Goal: Information Seeking & Learning: Understand process/instructions

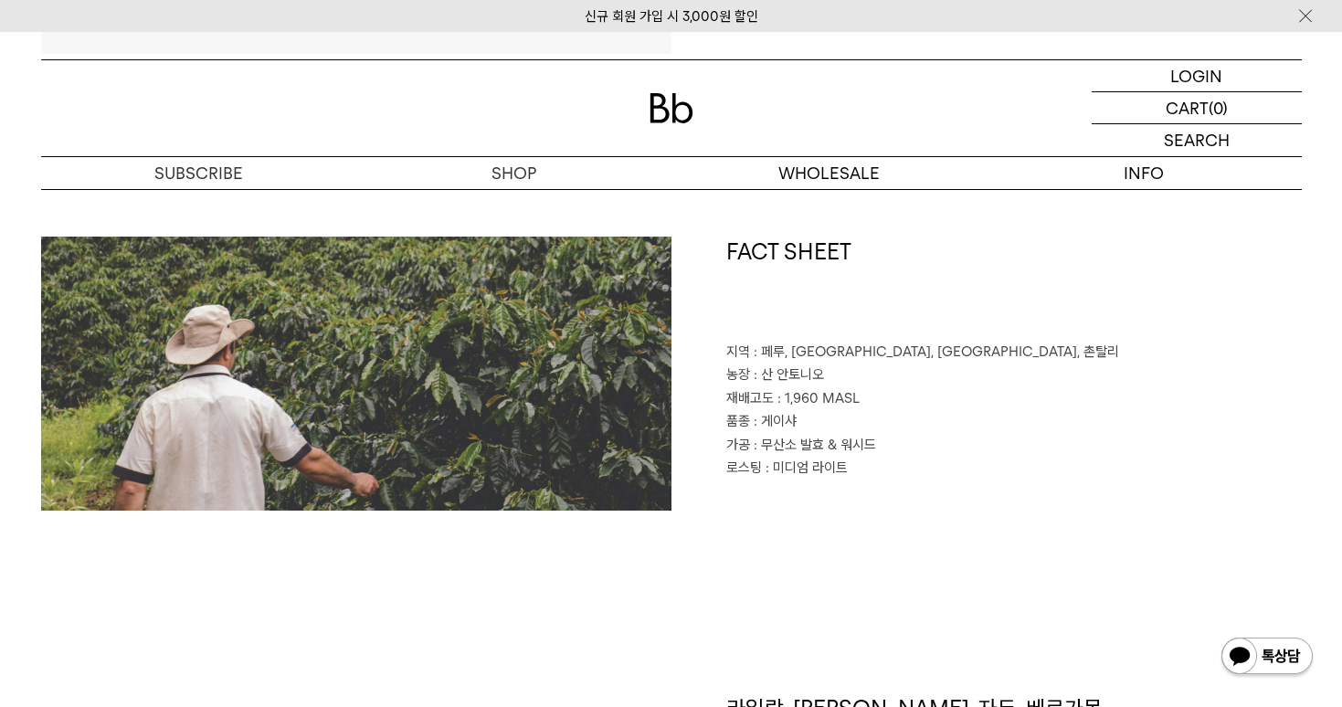
scroll to position [852, 0]
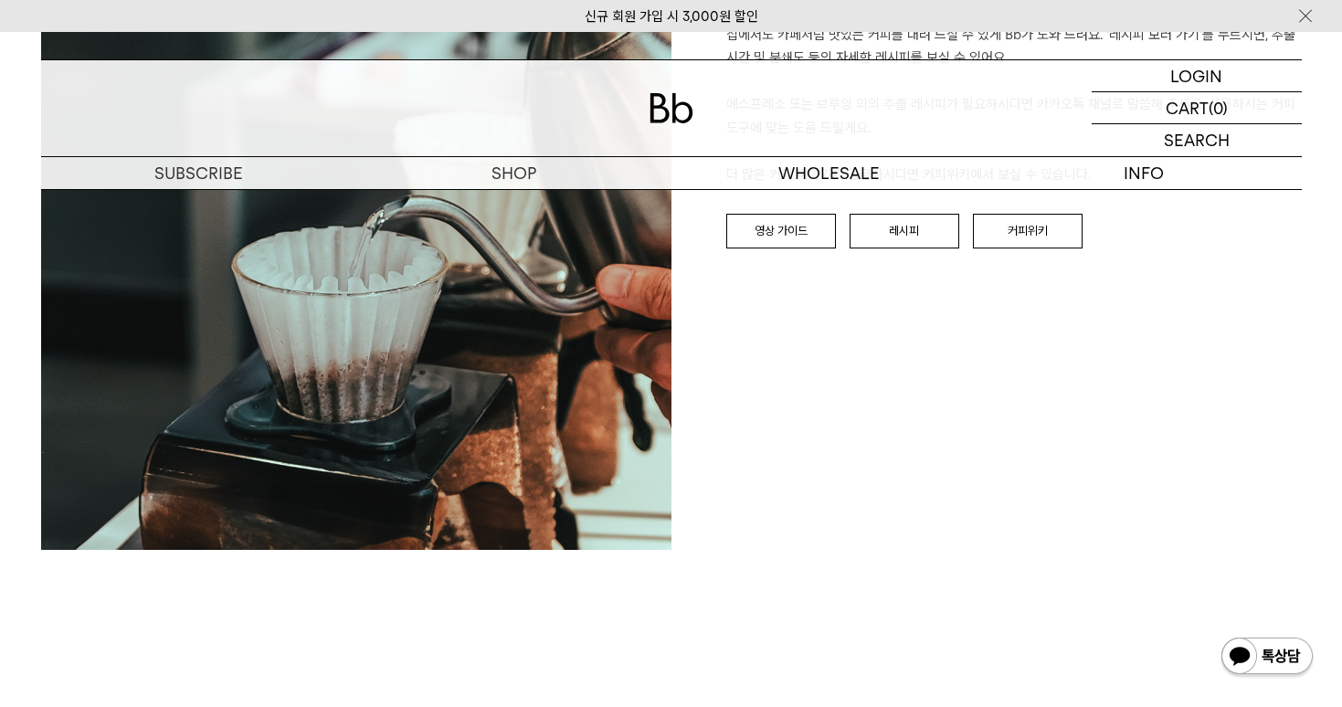
scroll to position [2179, 0]
click at [918, 227] on link "레시피" at bounding box center [904, 230] width 110 height 35
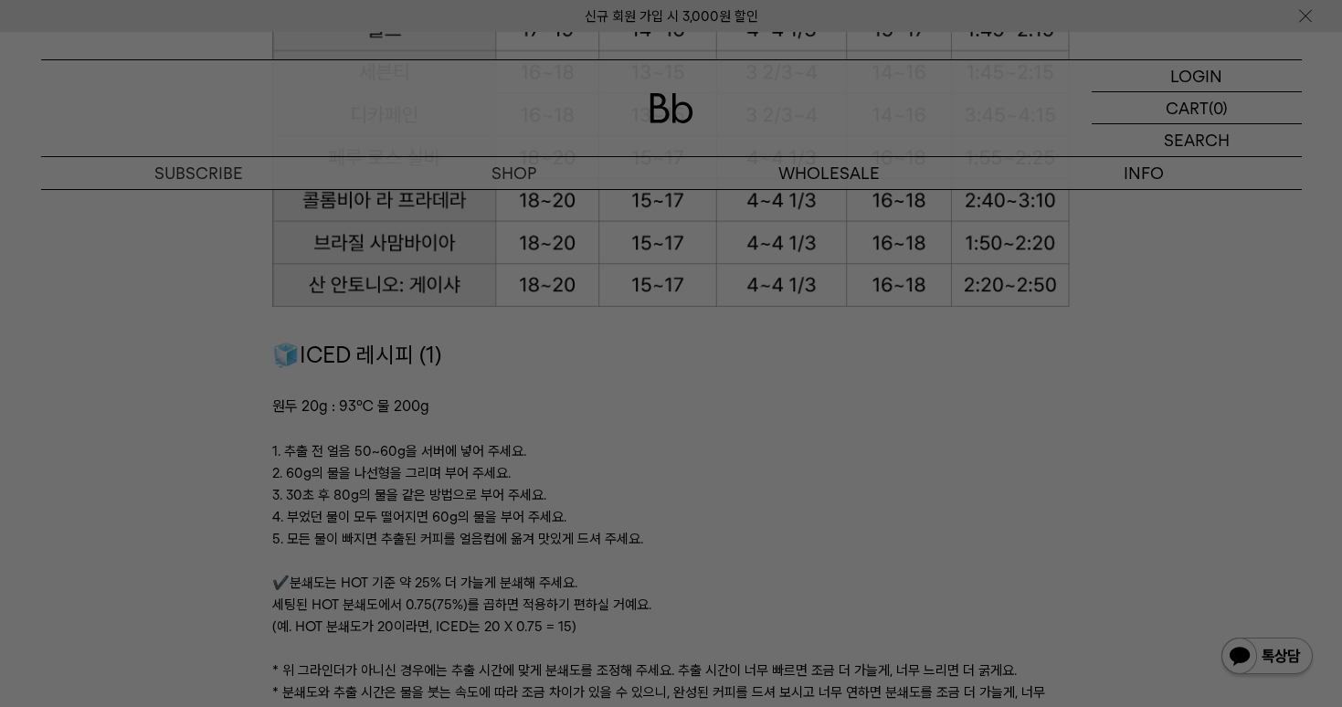
scroll to position [2430, 0]
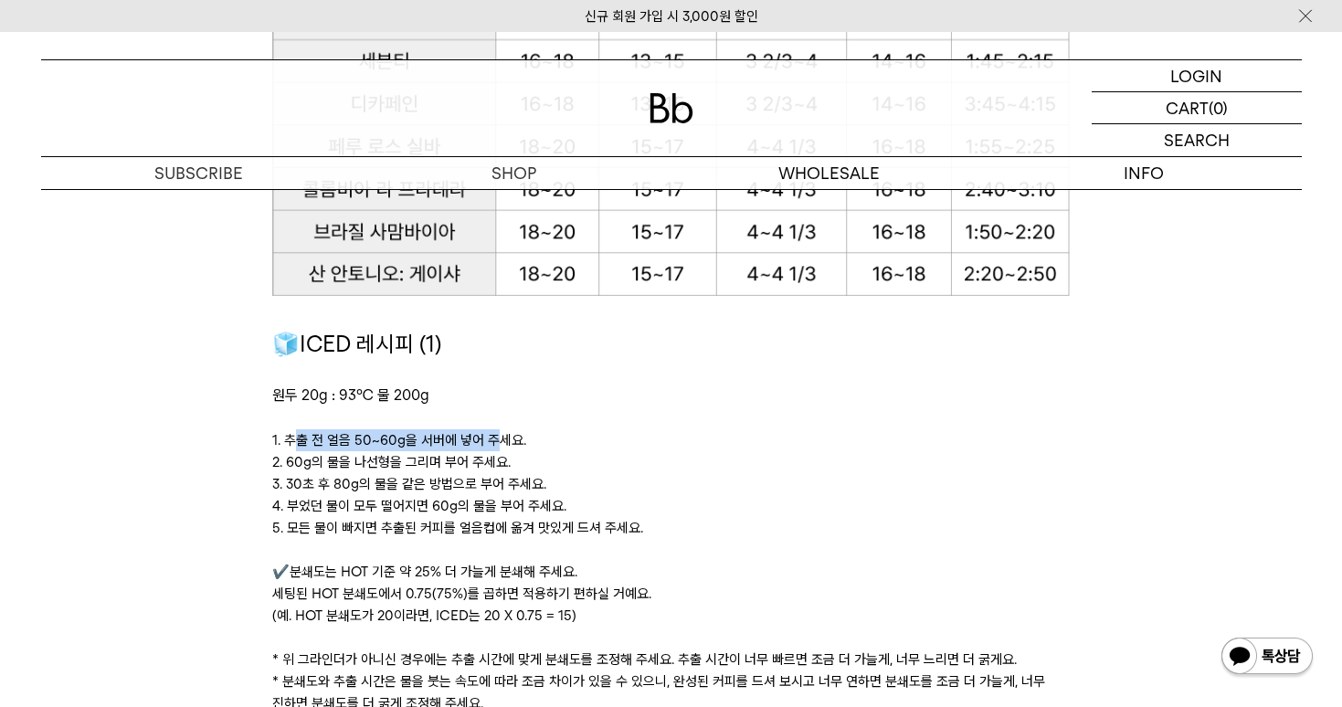
drag, startPoint x: 295, startPoint y: 436, endPoint x: 511, endPoint y: 439, distance: 215.6
click at [511, 439] on p "1. 추출 전 얼음 50~60g을 서버에 넣어 주세요." at bounding box center [670, 440] width 797 height 22
click at [517, 439] on p "1. 추출 전 얼음 50~60g을 서버에 넣어 주세요." at bounding box center [670, 440] width 797 height 22
drag, startPoint x: 293, startPoint y: 456, endPoint x: 429, endPoint y: 462, distance: 136.2
click at [421, 462] on p "2. 60g의 물을 나선형을 그리며 부어 주세요." at bounding box center [670, 462] width 797 height 22
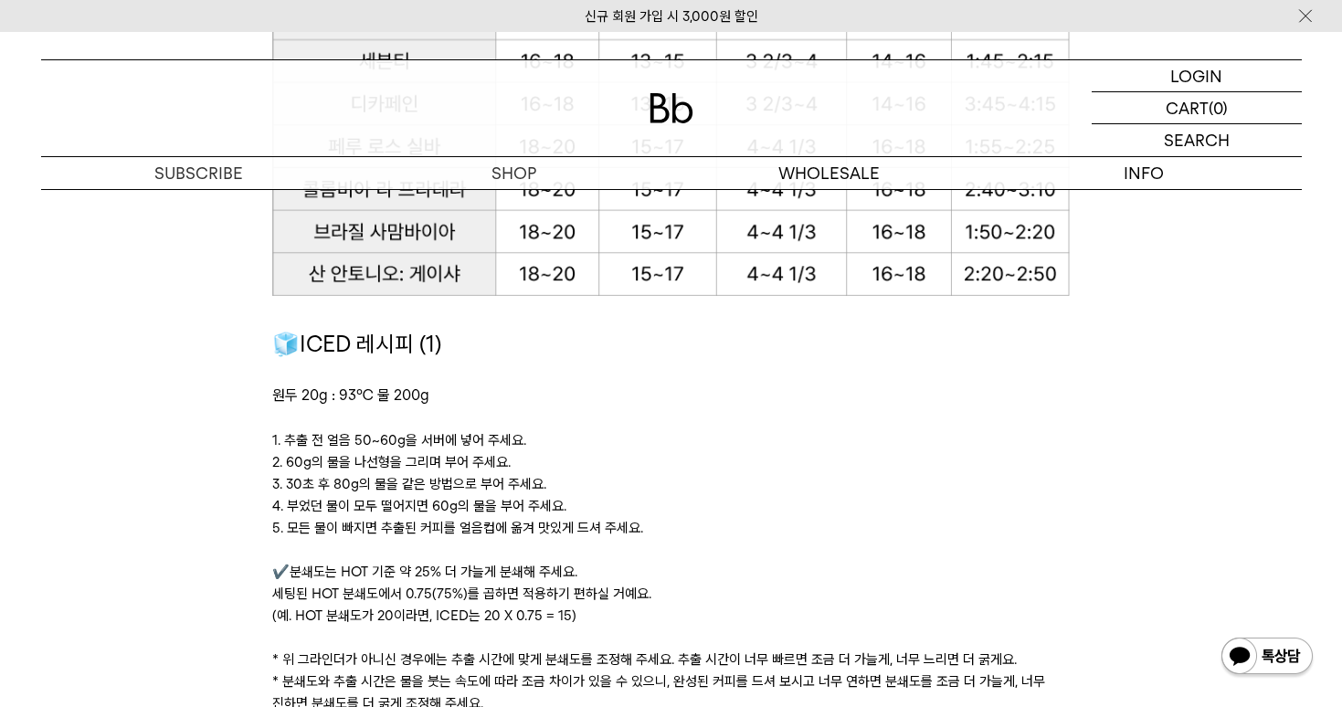
click at [429, 462] on p "2. 60g의 물을 나선형을 그리며 부어 주세요." at bounding box center [670, 462] width 797 height 22
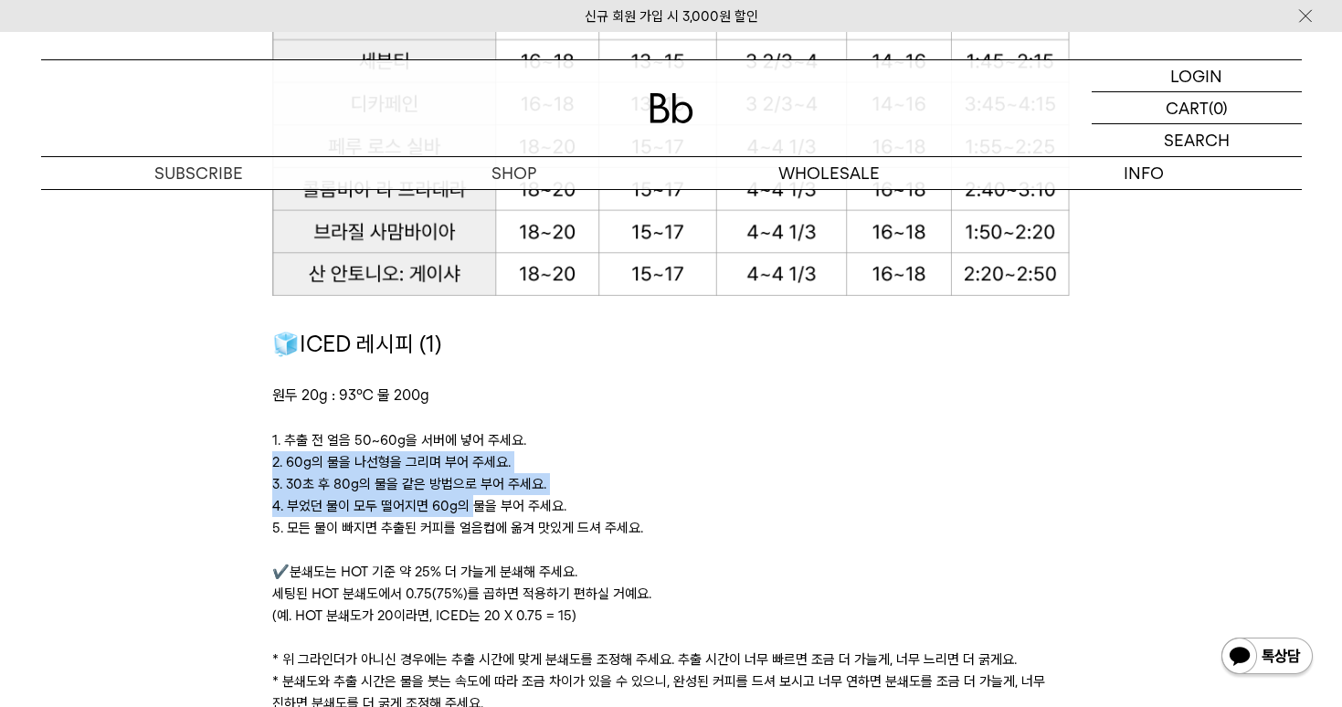
drag, startPoint x: 268, startPoint y: 458, endPoint x: 490, endPoint y: 514, distance: 229.0
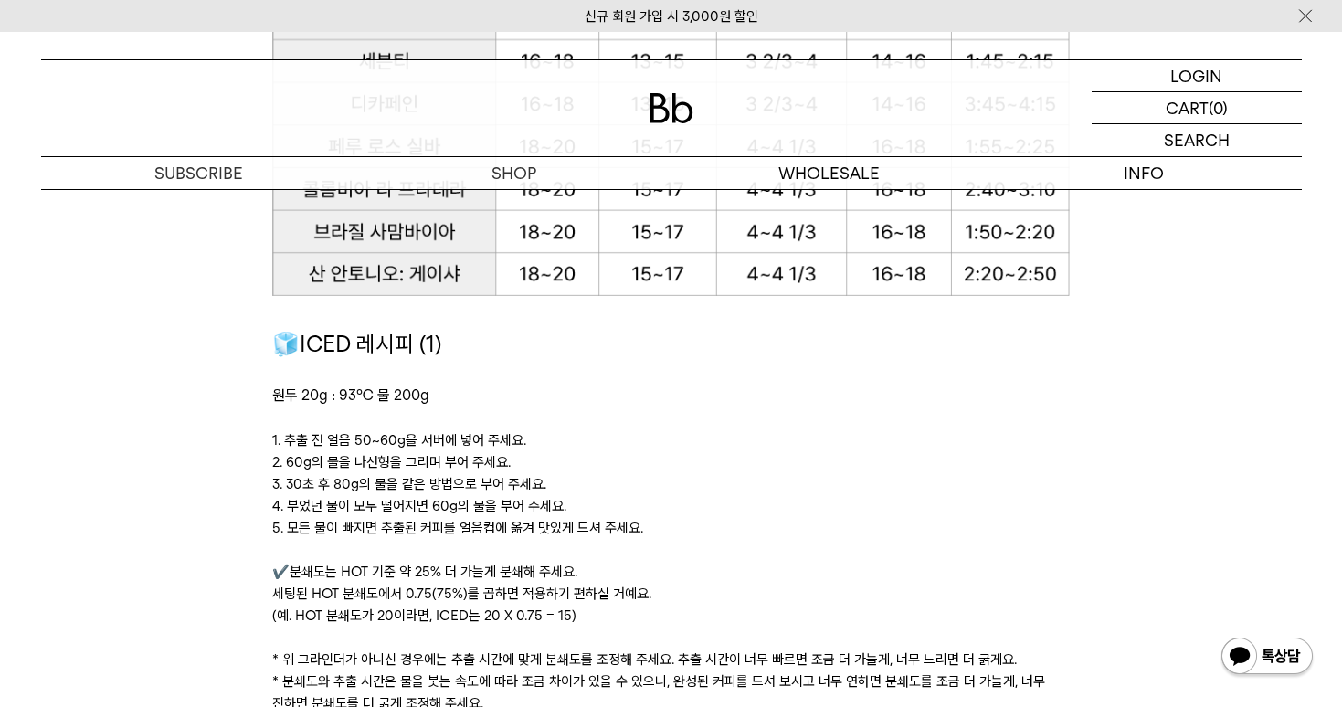
click at [490, 517] on p "5. 모든 물이 빠지면 추출된 커피를 얼음컵에 옮겨 맛있게 드셔 주세요." at bounding box center [670, 528] width 797 height 22
drag, startPoint x: 307, startPoint y: 490, endPoint x: 458, endPoint y: 515, distance: 153.7
click at [374, 491] on div "🧊ICED 레시피 (1) 원두 20g : 93℃ 물 200g ﻿ 1. 추출 전 얼음 50~60g을 서버에 넣어 주세요. 2. 60g의 물을 나…" at bounding box center [670, 553] width 797 height 453
click at [458, 517] on p "5. 모든 물이 빠지면 추출된 커피를 얼음컵에 옮겨 맛있게 드셔 주세요." at bounding box center [670, 528] width 797 height 22
drag, startPoint x: 309, startPoint y: 465, endPoint x: 525, endPoint y: 468, distance: 216.5
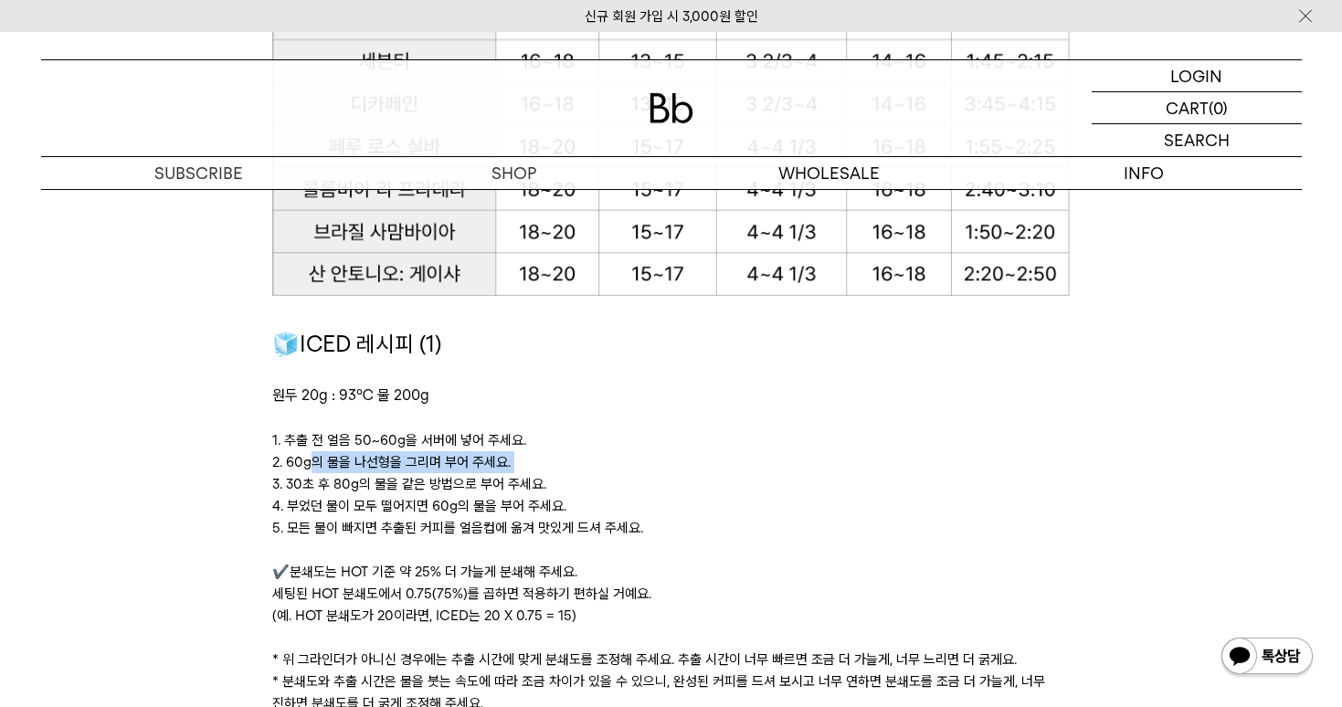
click at [525, 469] on div "🧊ICED 레시피 (1) 원두 20g : 93℃ 물 200g ﻿ 1. 추출 전 얼음 50~60g을 서버에 넣어 주세요. 2. 60g의 물을 나…" at bounding box center [670, 553] width 797 height 453
click at [525, 468] on p "2. 60g의 물을 나선형을 그리며 부어 주세요." at bounding box center [670, 462] width 797 height 22
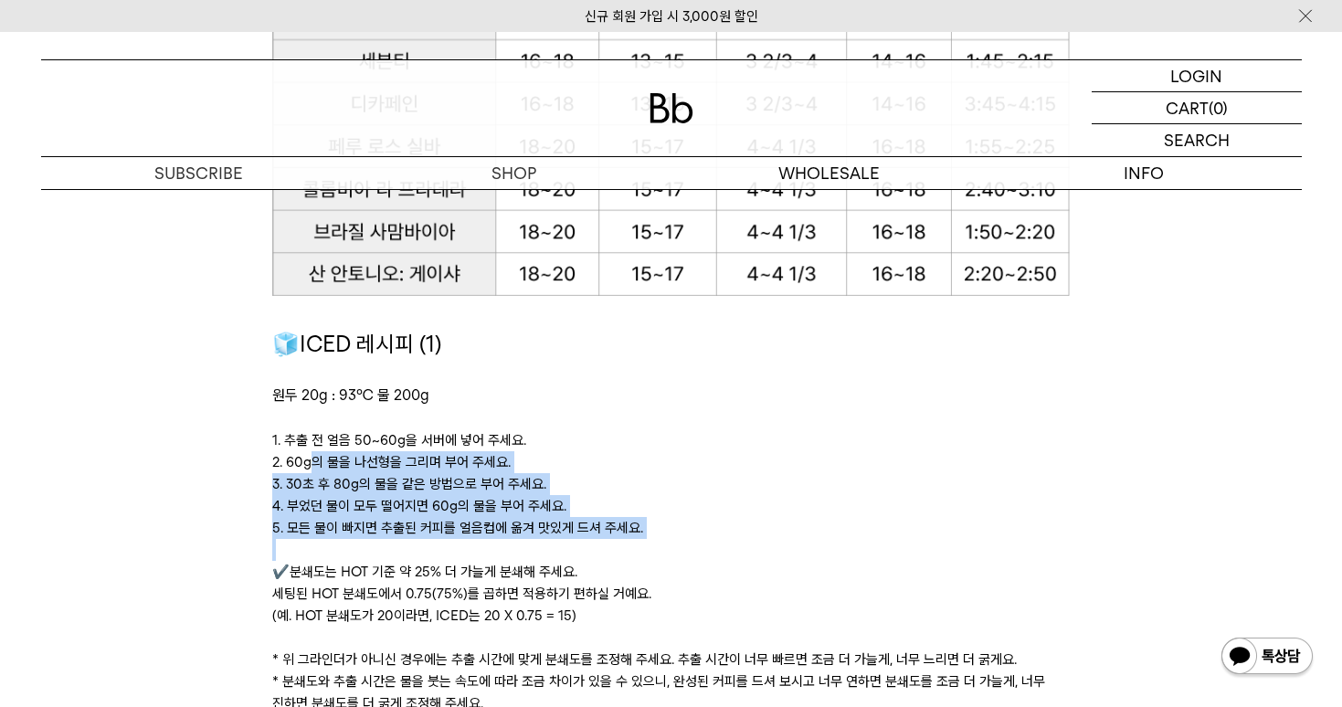
drag, startPoint x: 309, startPoint y: 461, endPoint x: 475, endPoint y: 534, distance: 181.6
click at [479, 536] on div "🧊ICED 레시피 (1) 원두 20g : 93℃ 물 200g ﻿ 1. 추출 전 얼음 50~60g을 서버에 넣어 주세요. 2. 60g의 물을 나…" at bounding box center [670, 553] width 797 height 453
click at [475, 534] on p "5. 모든 물이 빠지면 추출된 커피를 얼음컵에 옮겨 맛있게 드셔 주세요." at bounding box center [670, 528] width 797 height 22
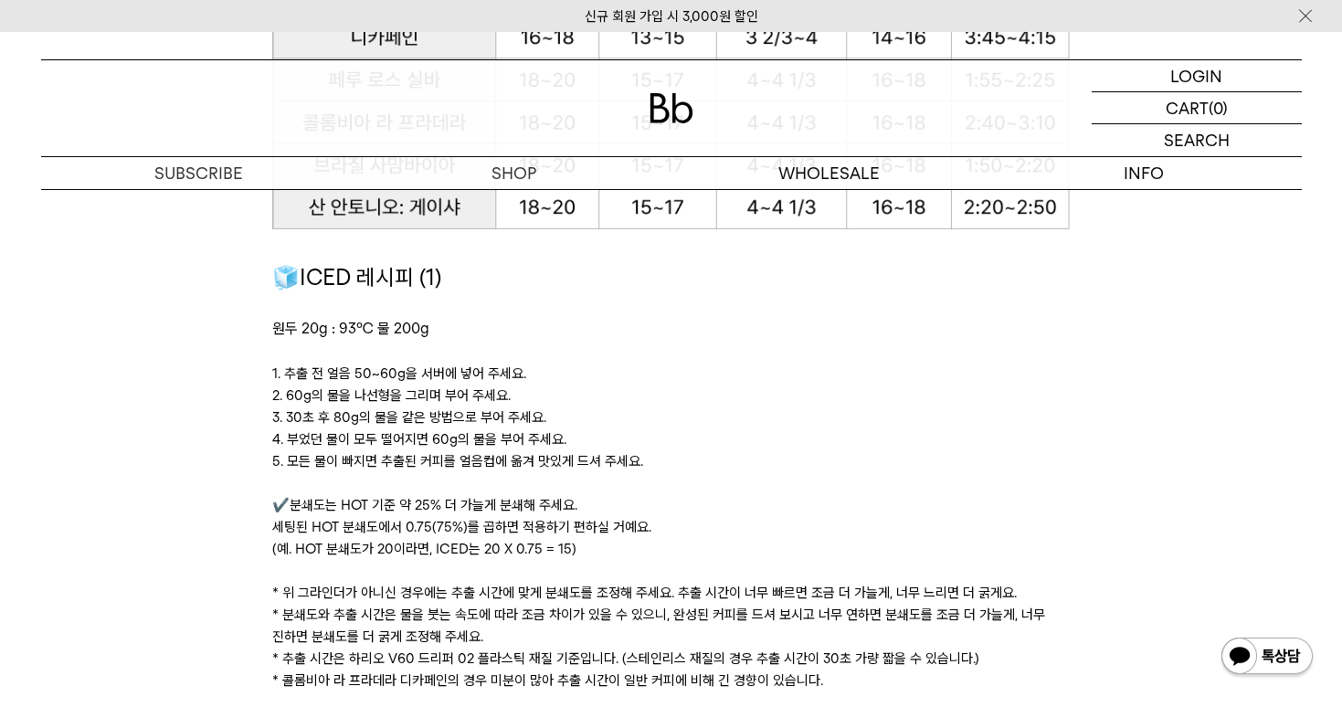
scroll to position [2501, 0]
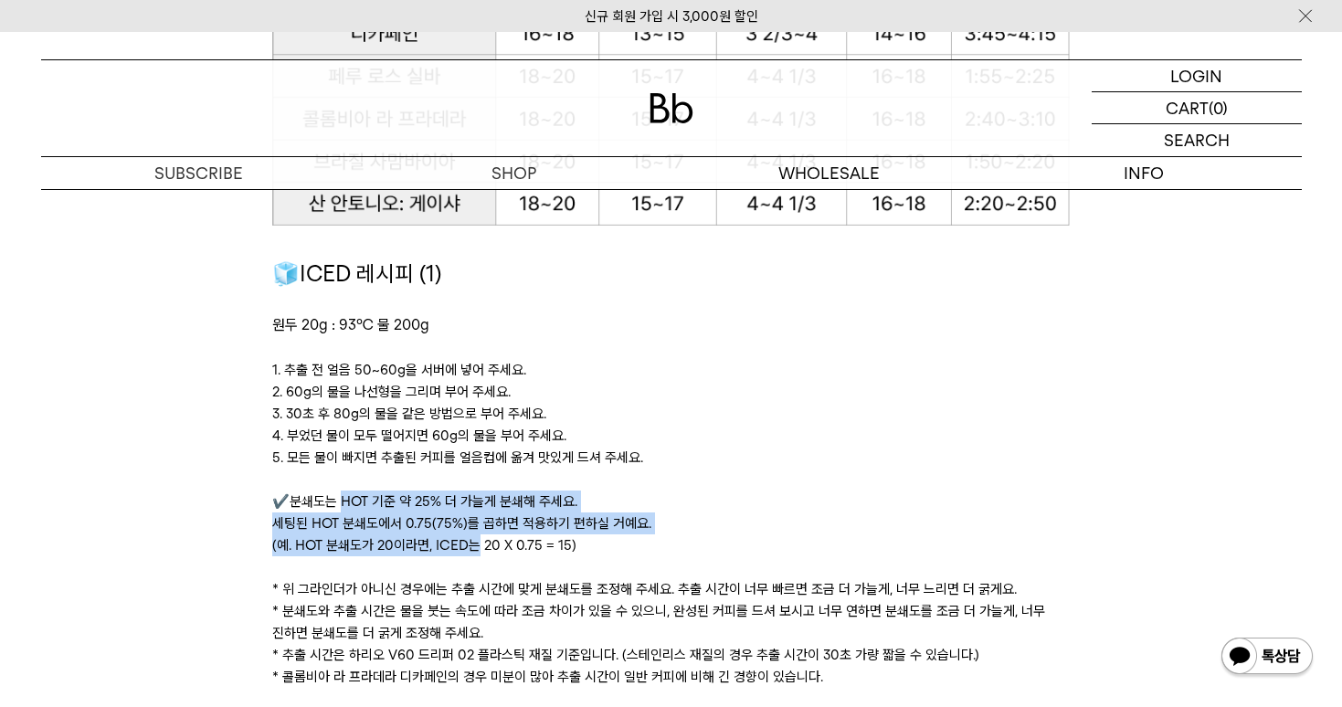
drag, startPoint x: 341, startPoint y: 496, endPoint x: 475, endPoint y: 536, distance: 140.1
click at [475, 536] on p "✔️분쇄도는 HOT 기준 약 25% 더 가늘게 분쇄해 주세요. 세팅된 HOT 분쇄도에서 0.75(75%)를 곱하면 적용하기 편하실 거예요. (…" at bounding box center [670, 523] width 797 height 66
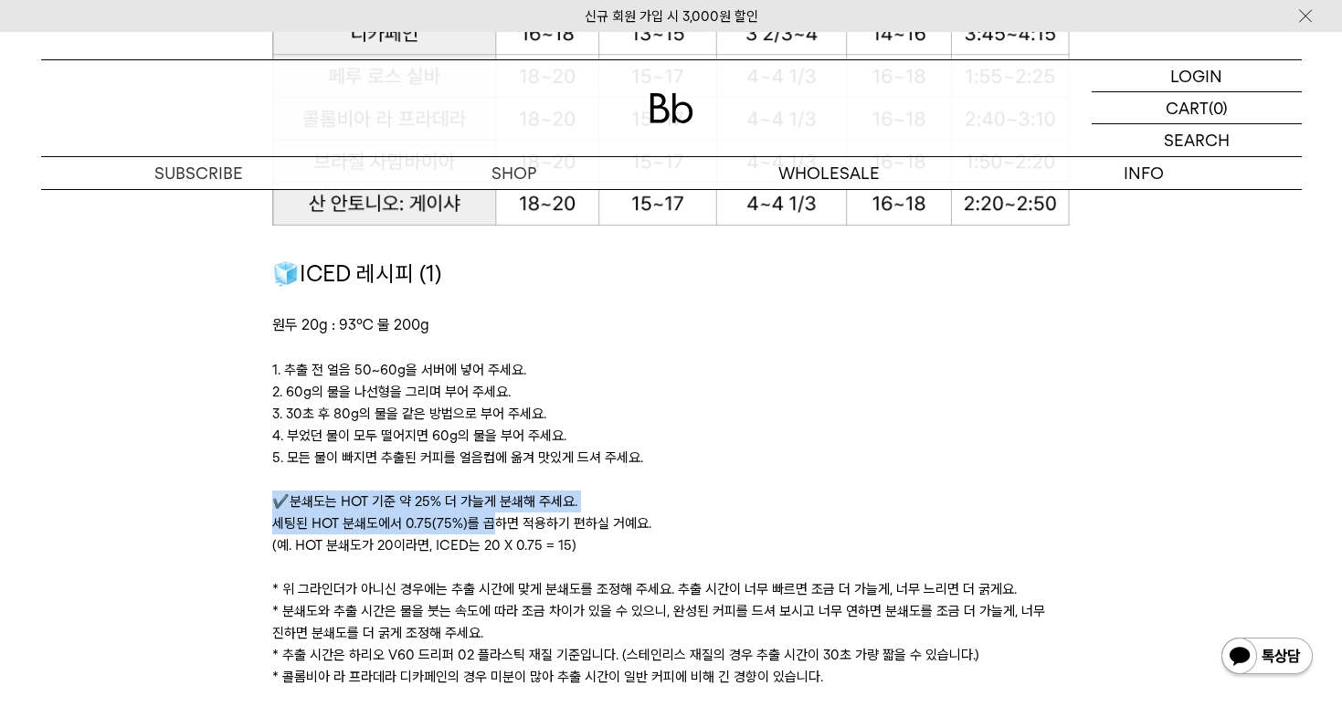
drag, startPoint x: 377, startPoint y: 480, endPoint x: 504, endPoint y: 516, distance: 131.8
click at [499, 515] on div "🧊ICED 레시피 (1) 원두 20g : 93℃ 물 200g ﻿ 1. 추출 전 얼음 50~60g을 서버에 넣어 주세요. 2. 60g의 물을 나…" at bounding box center [670, 483] width 797 height 453
click at [504, 516] on p "✔️분쇄도는 HOT 기준 약 25% 더 가늘게 분쇄해 주세요. 세팅된 HOT 분쇄도에서 0.75(75%)를 곱하면 적용하기 편하실 거예요. (…" at bounding box center [670, 523] width 797 height 66
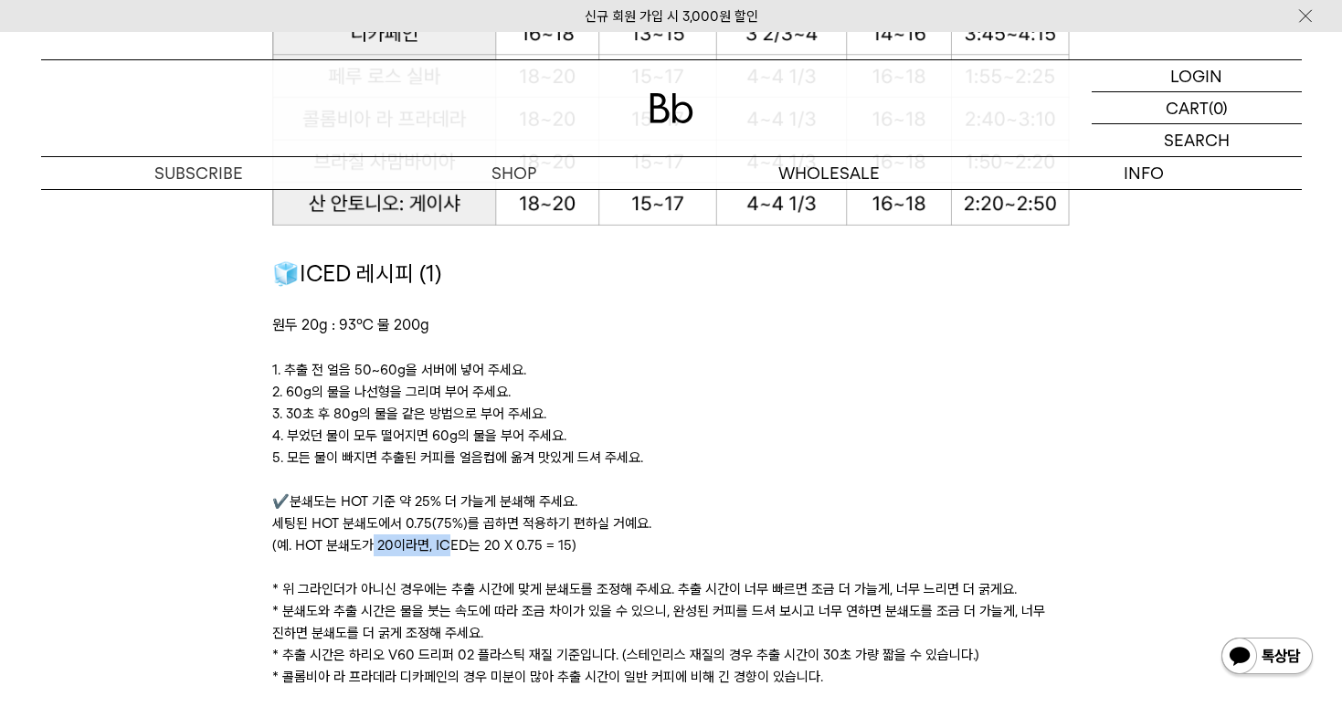
drag, startPoint x: 372, startPoint y: 531, endPoint x: 455, endPoint y: 531, distance: 83.1
click at [453, 531] on p "✔️분쇄도는 HOT 기준 약 25% 더 가늘게 분쇄해 주세요. 세팅된 HOT 분쇄도에서 0.75(75%)를 곱하면 적용하기 편하실 거예요. (…" at bounding box center [670, 523] width 797 height 66
click at [455, 531] on p "✔️분쇄도는 HOT 기준 약 25% 더 가늘게 분쇄해 주세요. 세팅된 HOT 분쇄도에서 0.75(75%)를 곱하면 적용하기 편하실 거예요. (…" at bounding box center [670, 523] width 797 height 66
drag, startPoint x: 350, startPoint y: 549, endPoint x: 505, endPoint y: 549, distance: 155.3
click at [505, 549] on p "✔️분쇄도는 HOT 기준 약 25% 더 가늘게 분쇄해 주세요. 세팅된 HOT 분쇄도에서 0.75(75%)를 곱하면 적용하기 편하실 거예요. (…" at bounding box center [670, 523] width 797 height 66
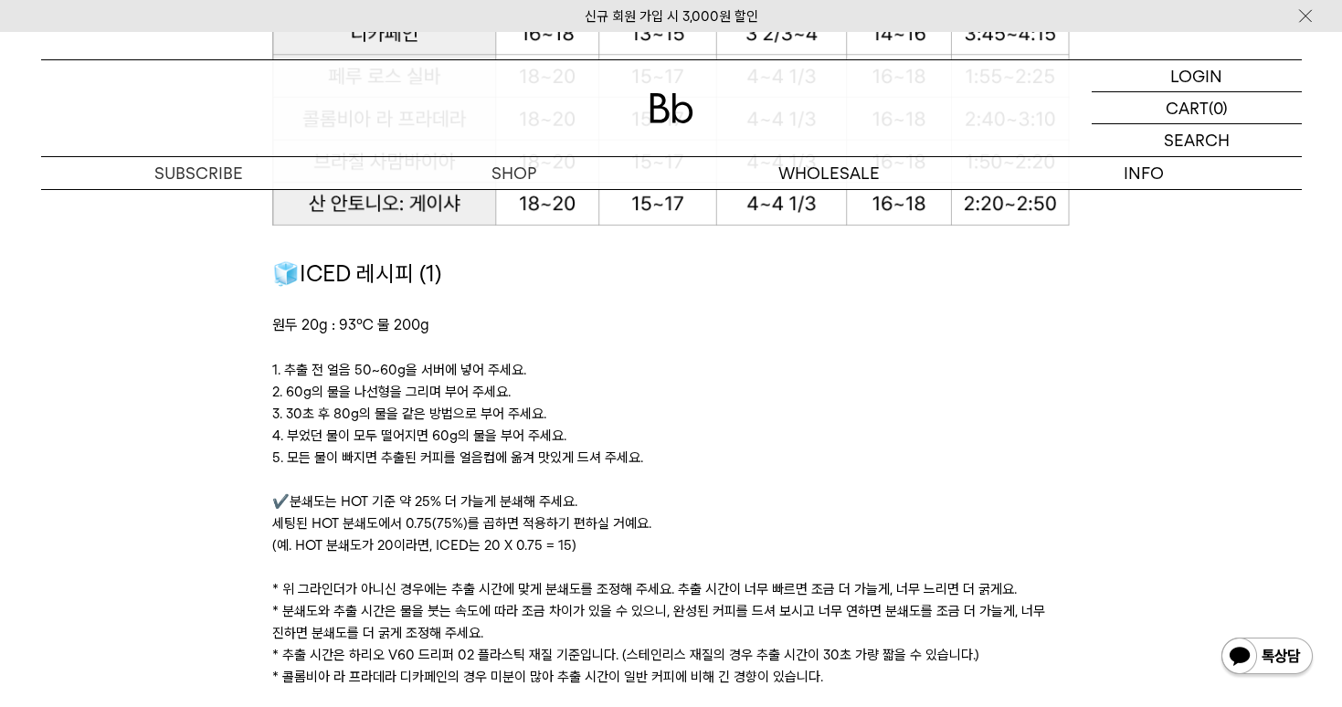
click at [511, 549] on p "✔️분쇄도는 HOT 기준 약 25% 더 가늘게 분쇄해 주세요. 세팅된 HOT 분쇄도에서 0.75(75%)를 곱하면 적용하기 편하실 거예요. (…" at bounding box center [670, 523] width 797 height 66
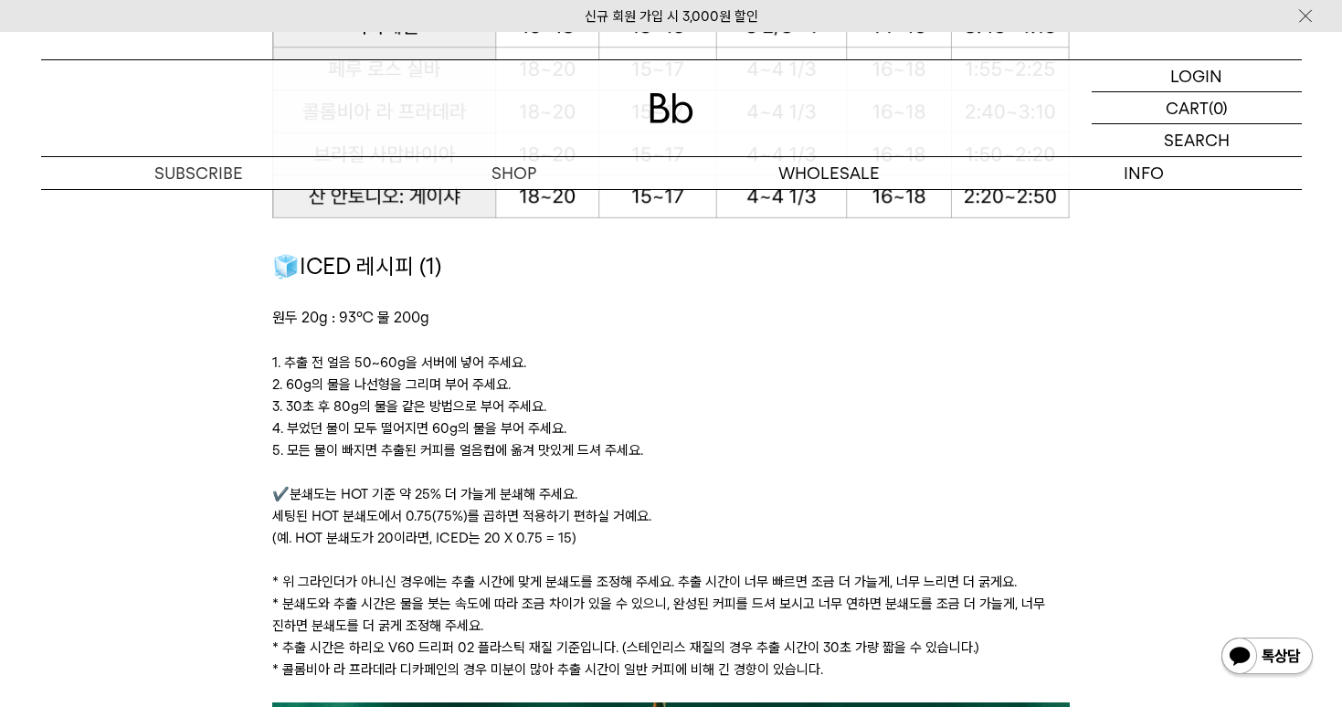
scroll to position [2568, 0]
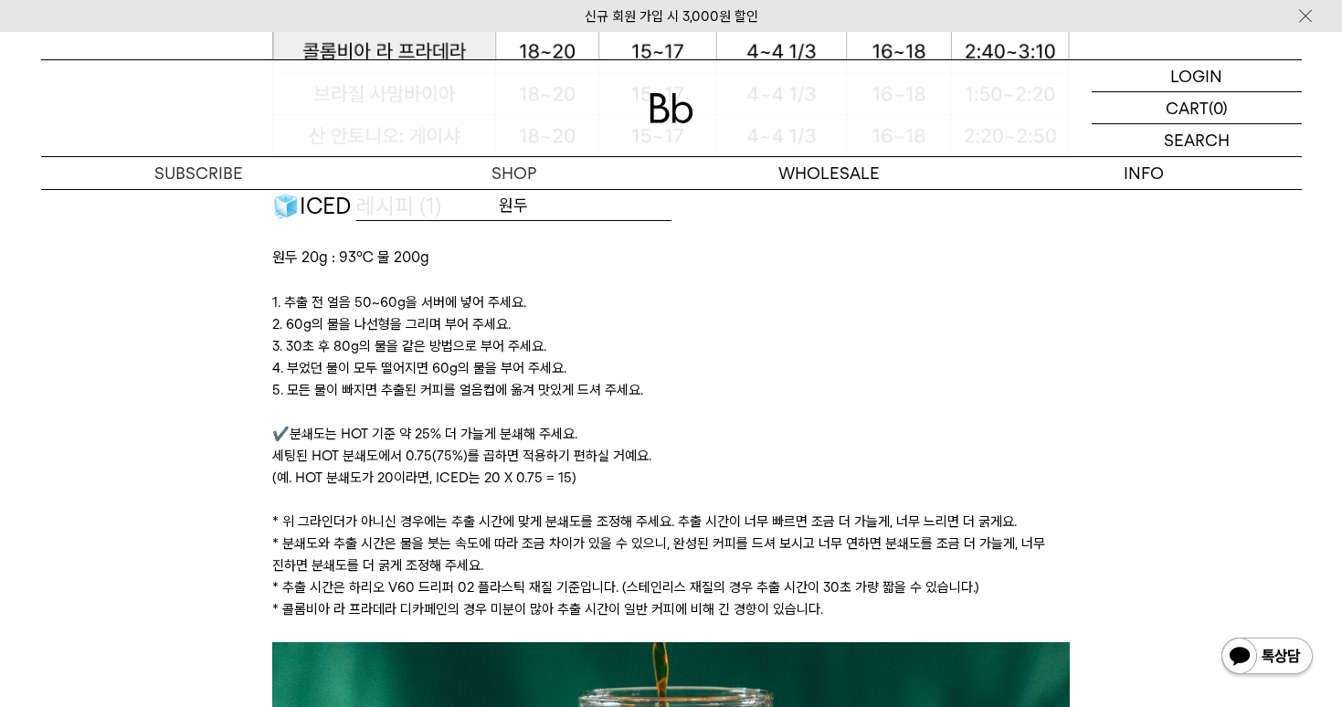
click at [817, 379] on p "5. 모든 물이 빠지면 추출된 커피를 얼음컵에 옮겨 맛있게 드셔 주세요." at bounding box center [670, 390] width 797 height 22
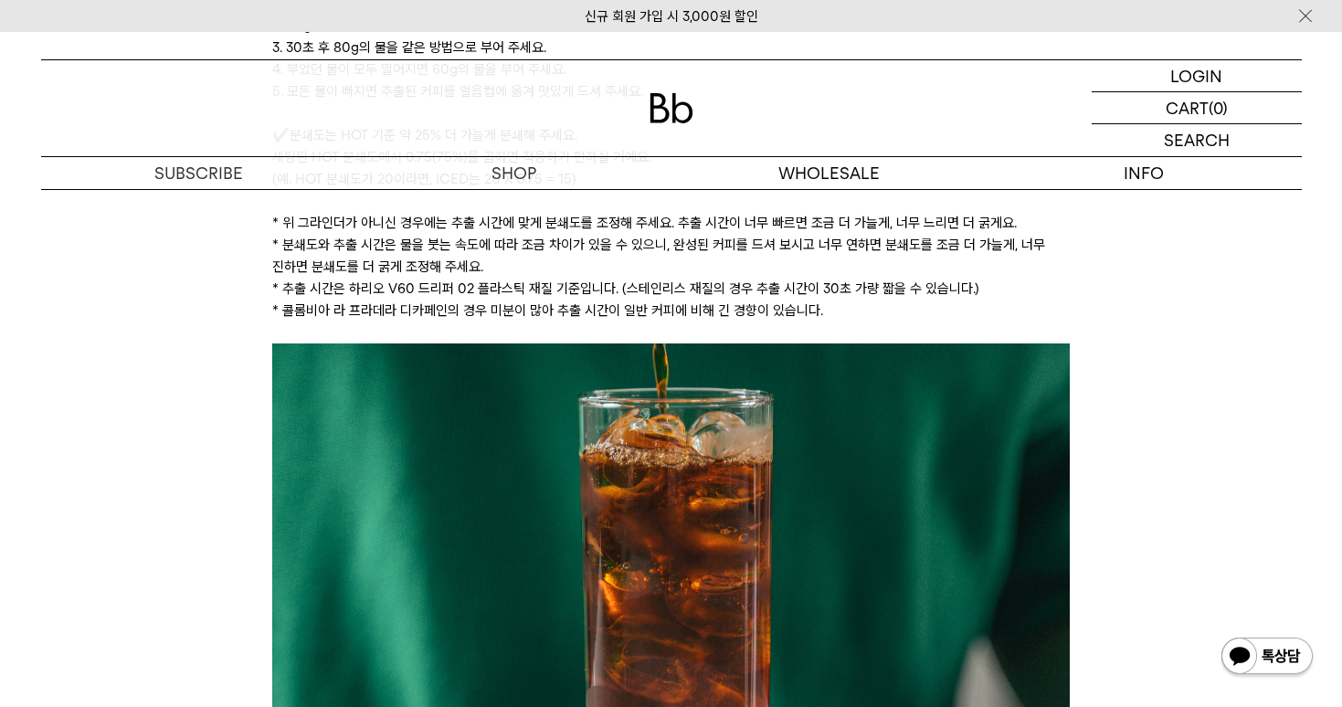
scroll to position [2868, 0]
